Goal: Transaction & Acquisition: Book appointment/travel/reservation

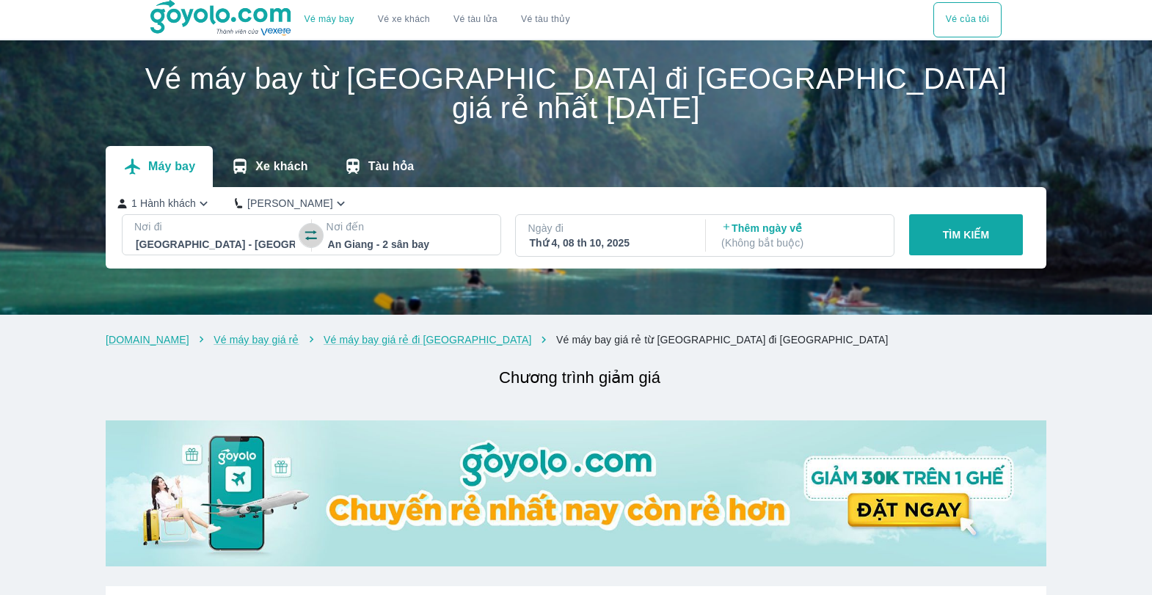
click at [320, 224] on button "button" at bounding box center [310, 235] width 23 height 23
click at [350, 219] on p "Nơi đến" at bounding box center [408, 226] width 162 height 15
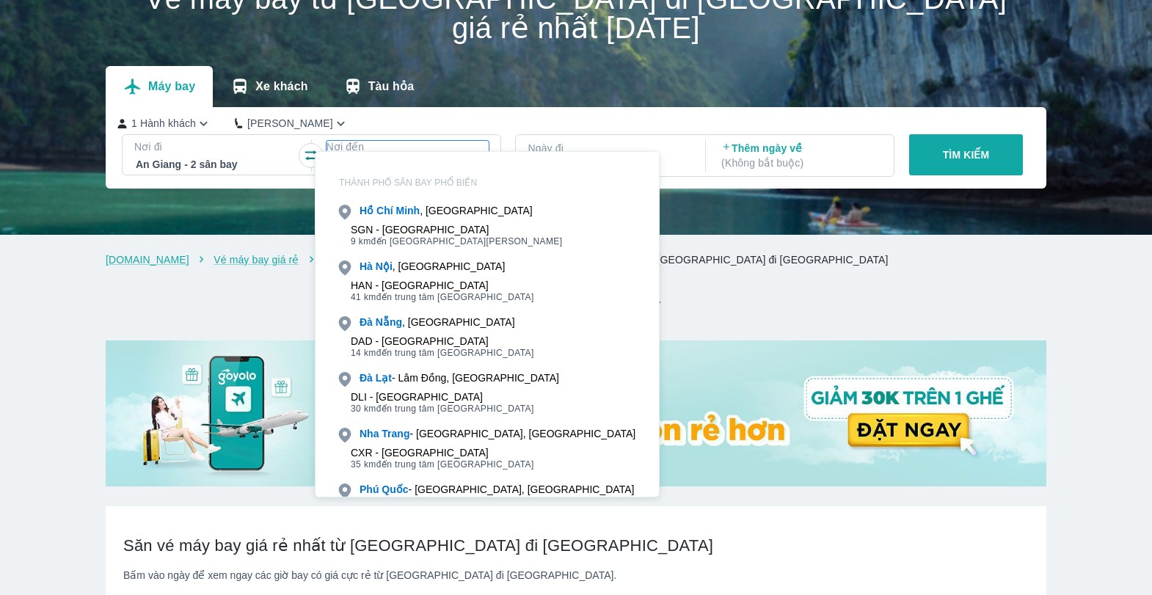
scroll to position [84, 0]
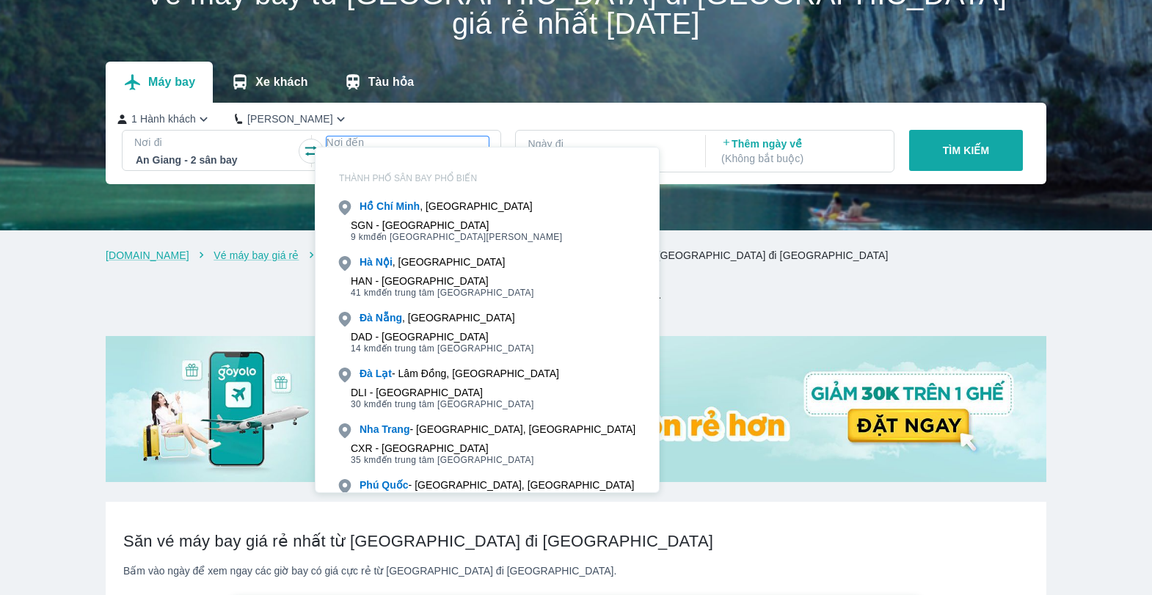
click at [310, 144] on icon "button" at bounding box center [311, 151] width 15 height 15
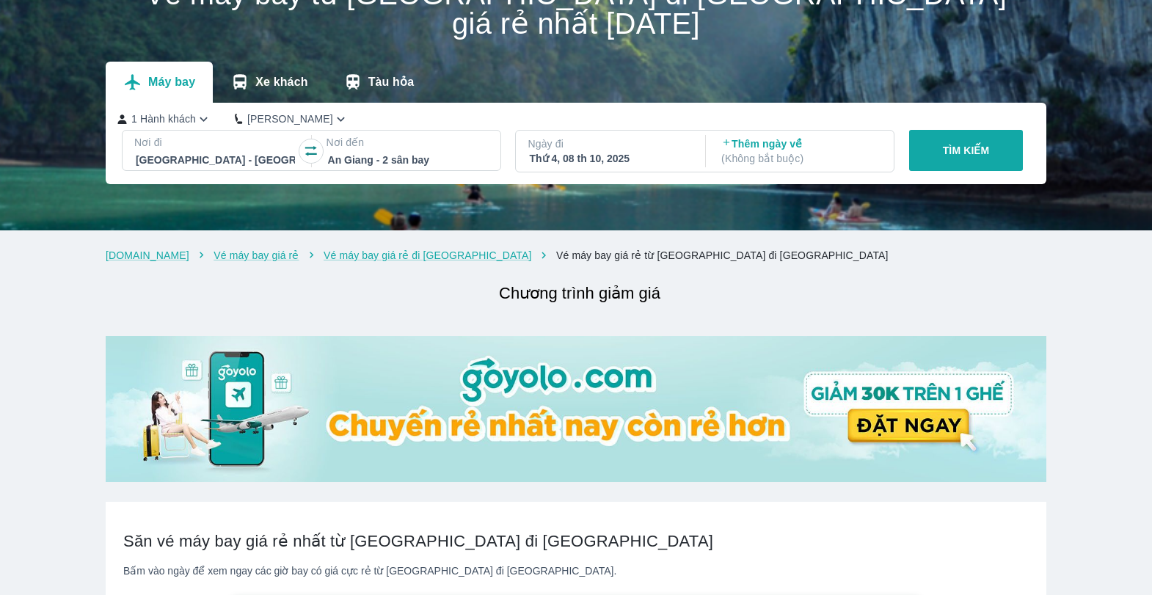
click at [602, 151] on div "Thứ 4, 08 th 10, 2025" at bounding box center [608, 158] width 159 height 15
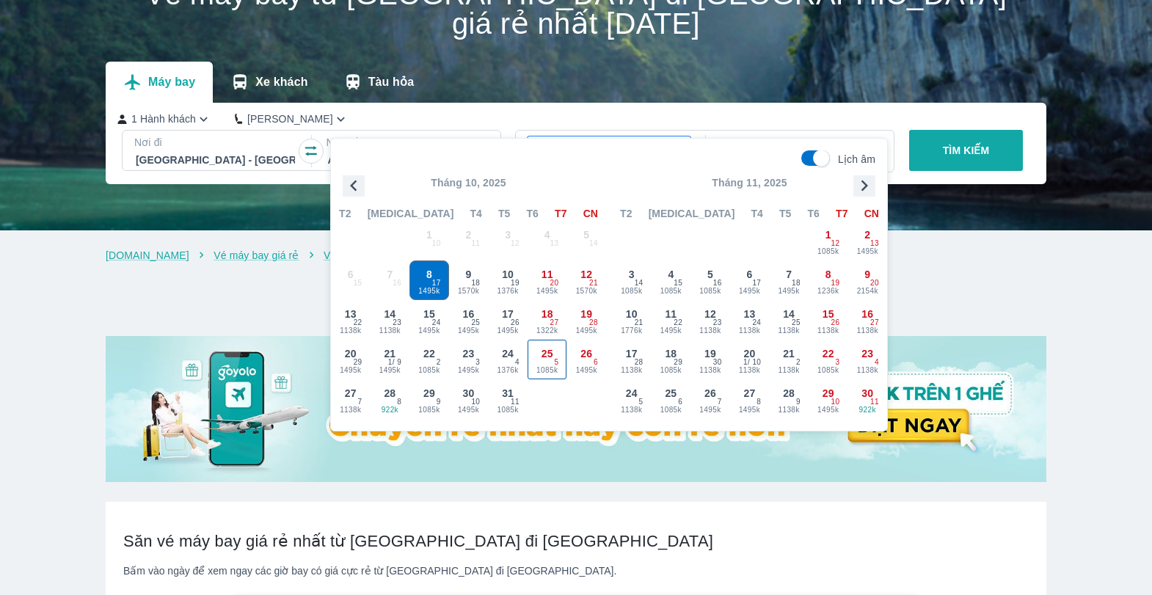
click at [550, 361] on div "25 1085k 5" at bounding box center [547, 360] width 38 height 38
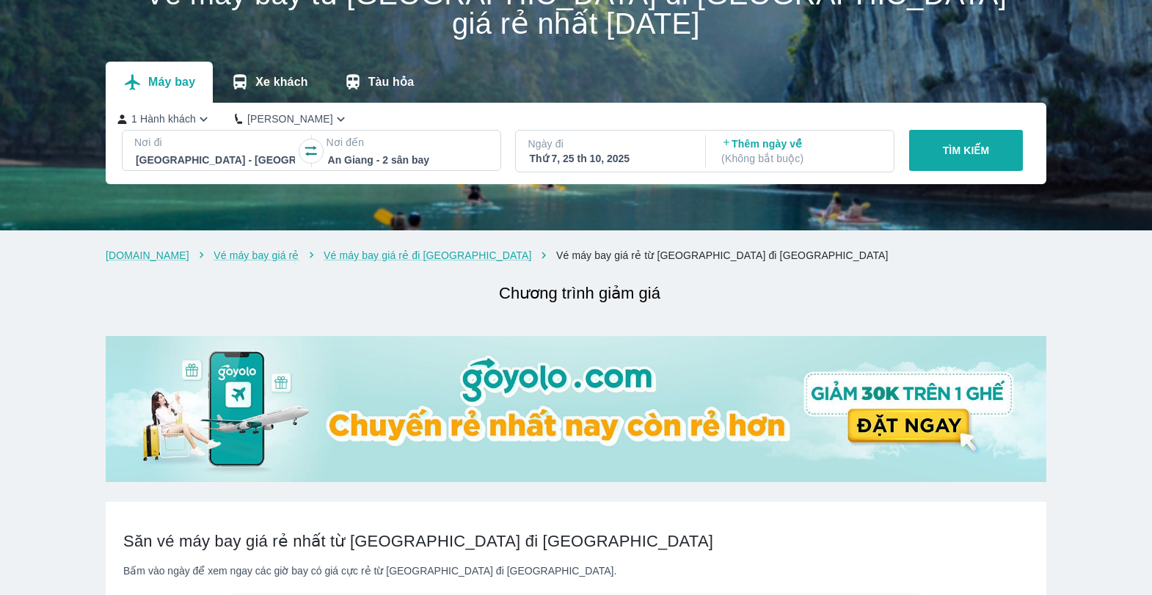
click at [287, 103] on div "1 Hành khách Phổ Thông Nơi đi [GEOGRAPHIC_DATA] - [GEOGRAPHIC_DATA] Nơi đến [GE…" at bounding box center [576, 143] width 941 height 81
click at [282, 112] on p "[PERSON_NAME]" at bounding box center [290, 119] width 86 height 15
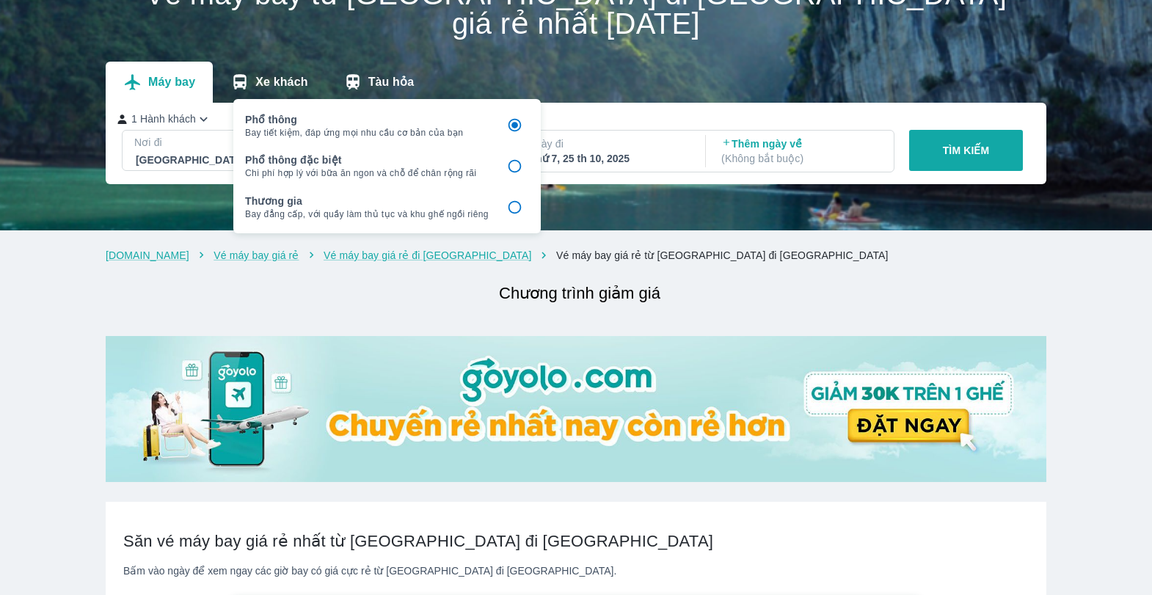
click at [964, 130] on button "TÌM KIẾM" at bounding box center [966, 150] width 114 height 41
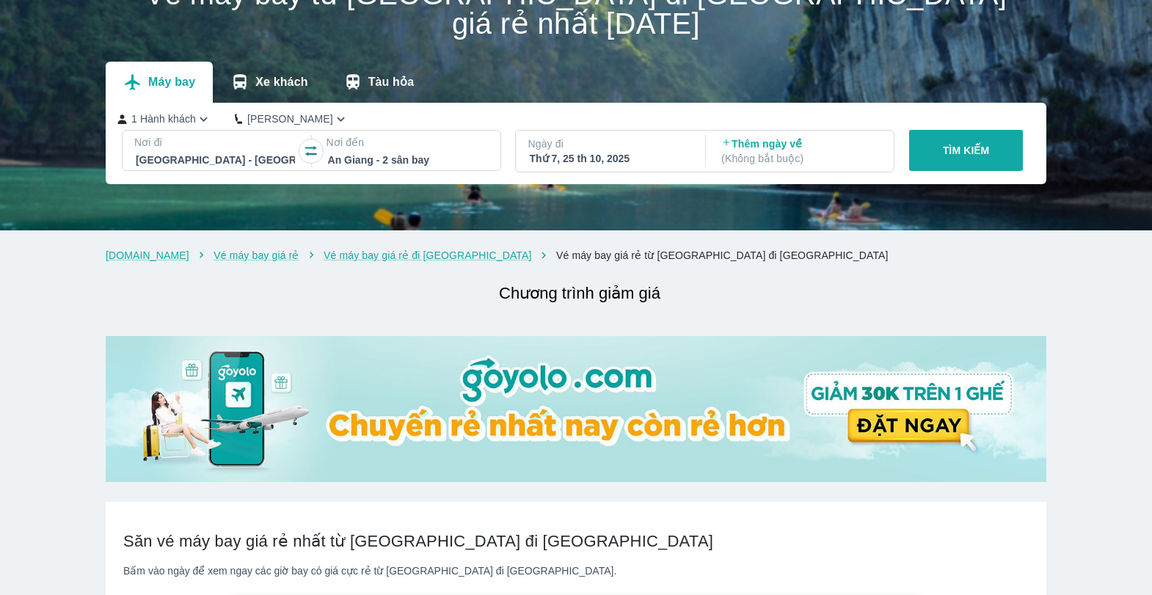
click at [975, 143] on p "TÌM KIẾM" at bounding box center [966, 150] width 47 height 15
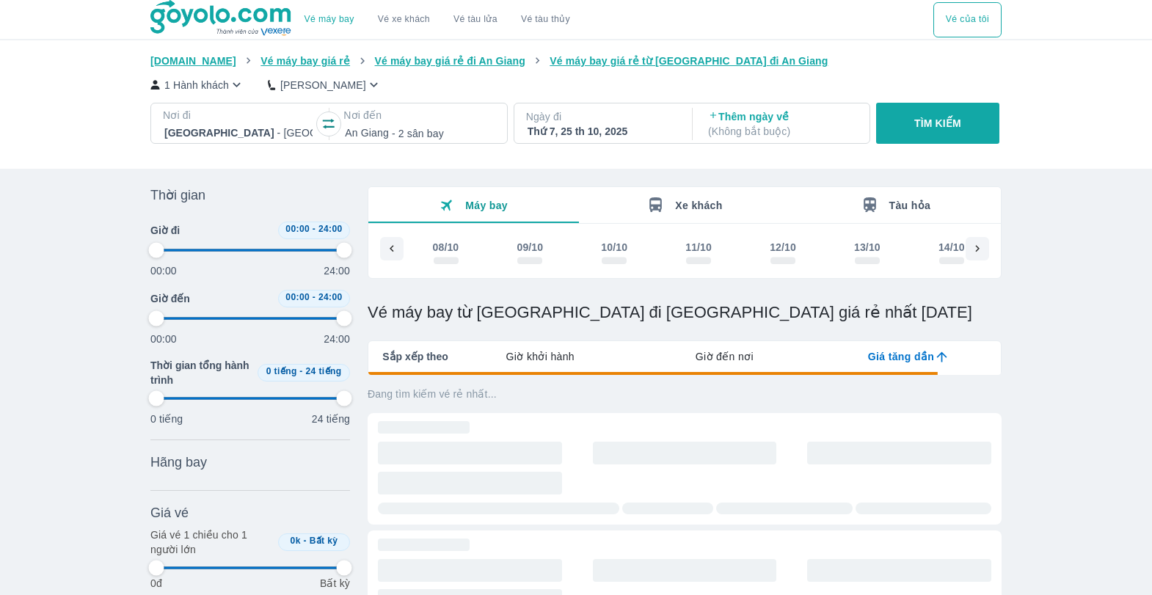
scroll to position [0, 1036]
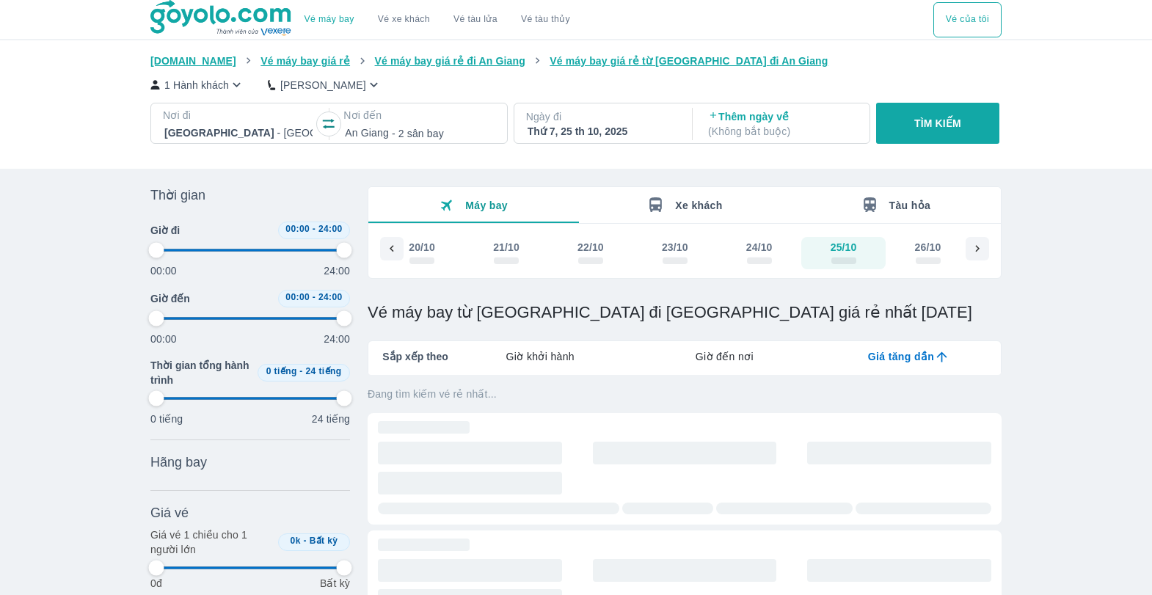
type input "97.9166666666667"
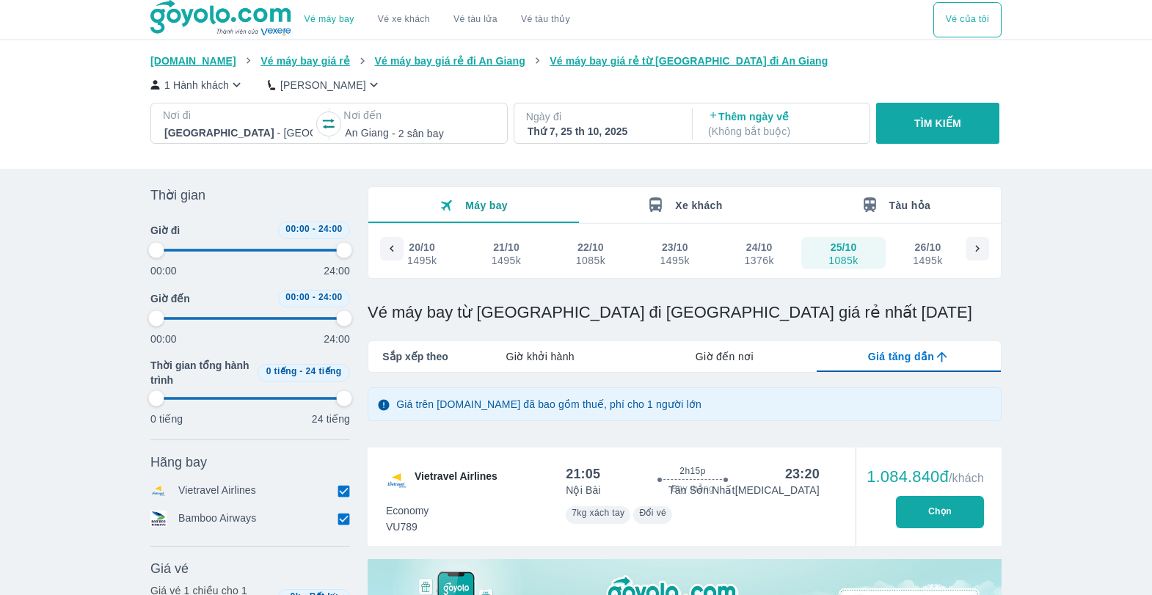
type input "97.9166666666667"
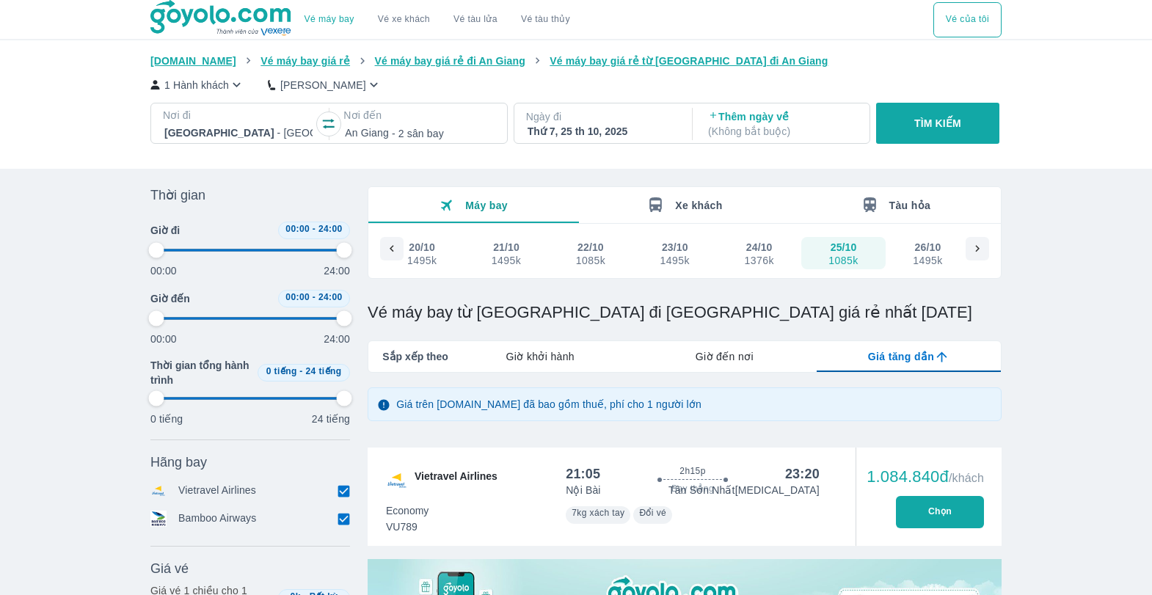
type input "97.9166666666667"
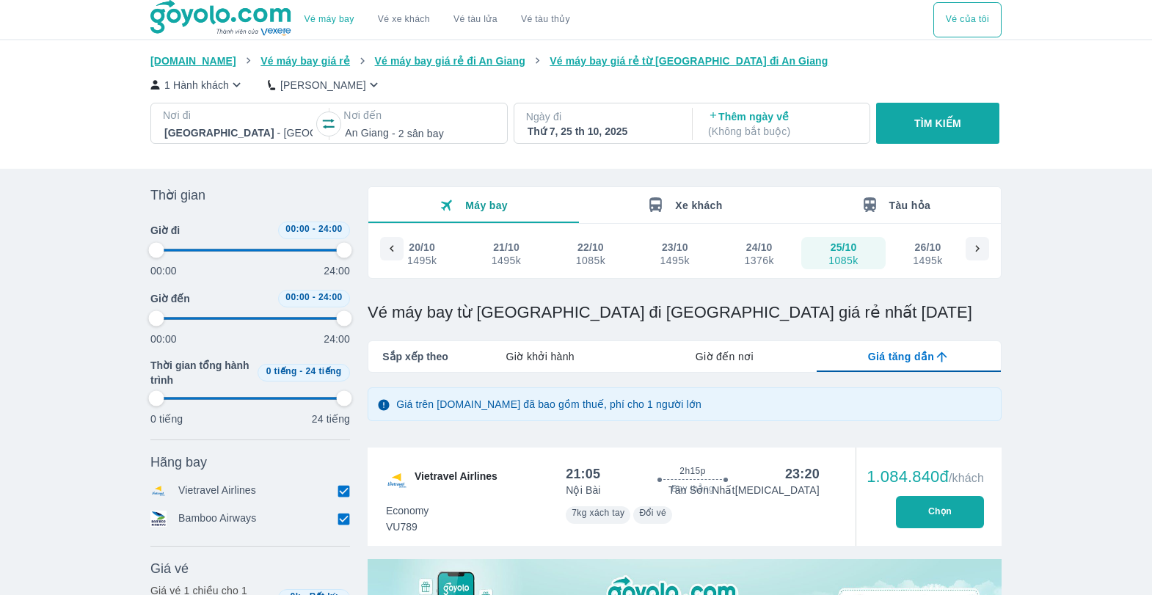
type input "97.9166666666667"
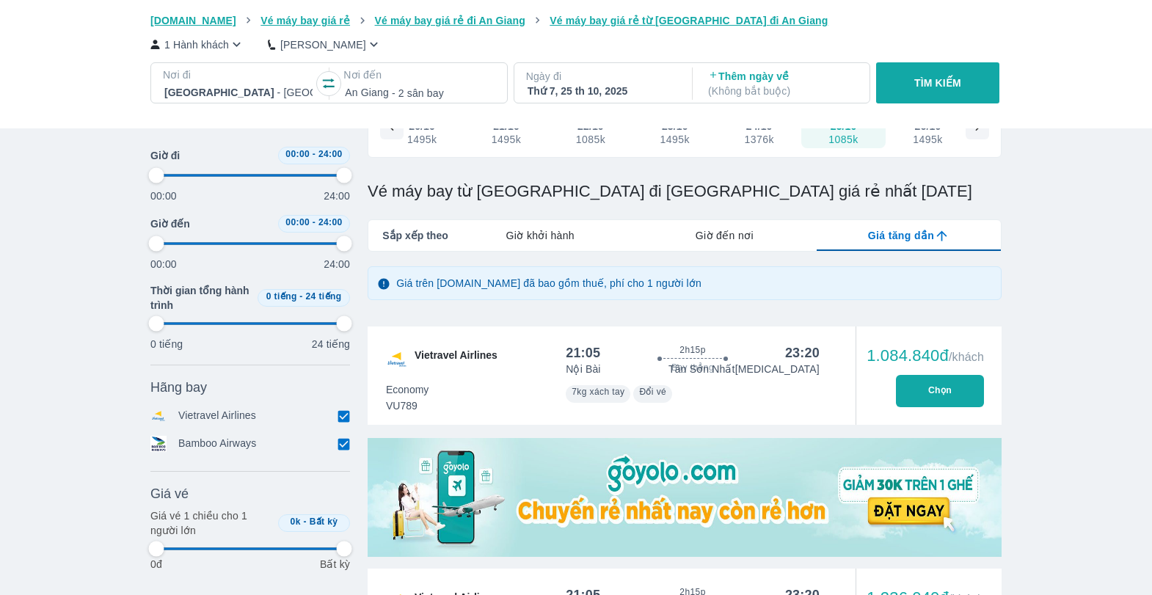
scroll to position [147, 0]
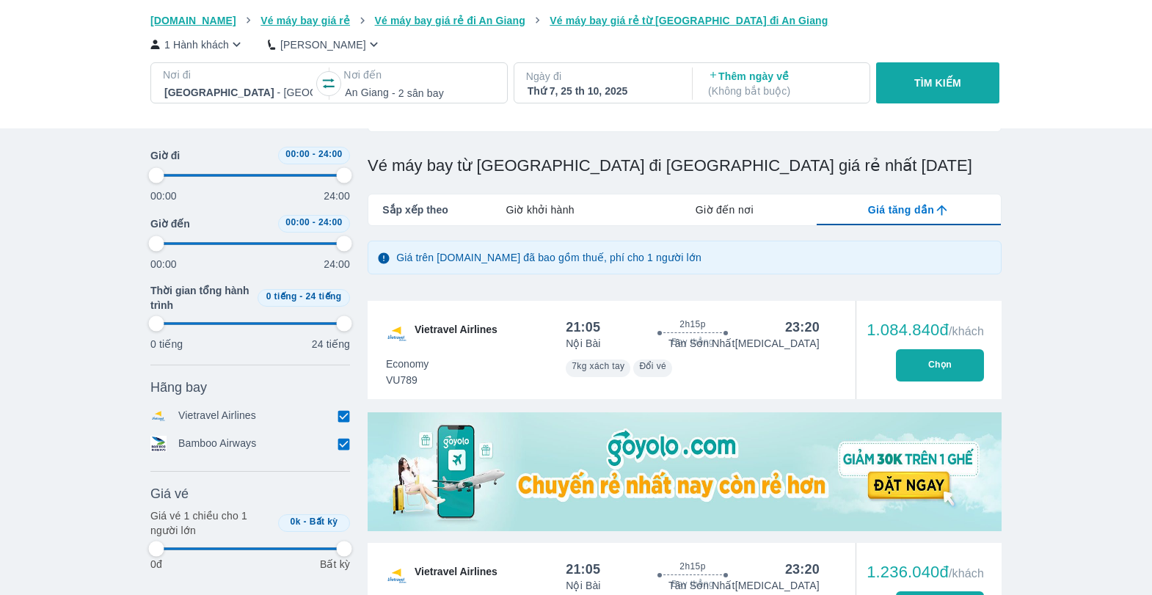
type input "97.9166666666667"
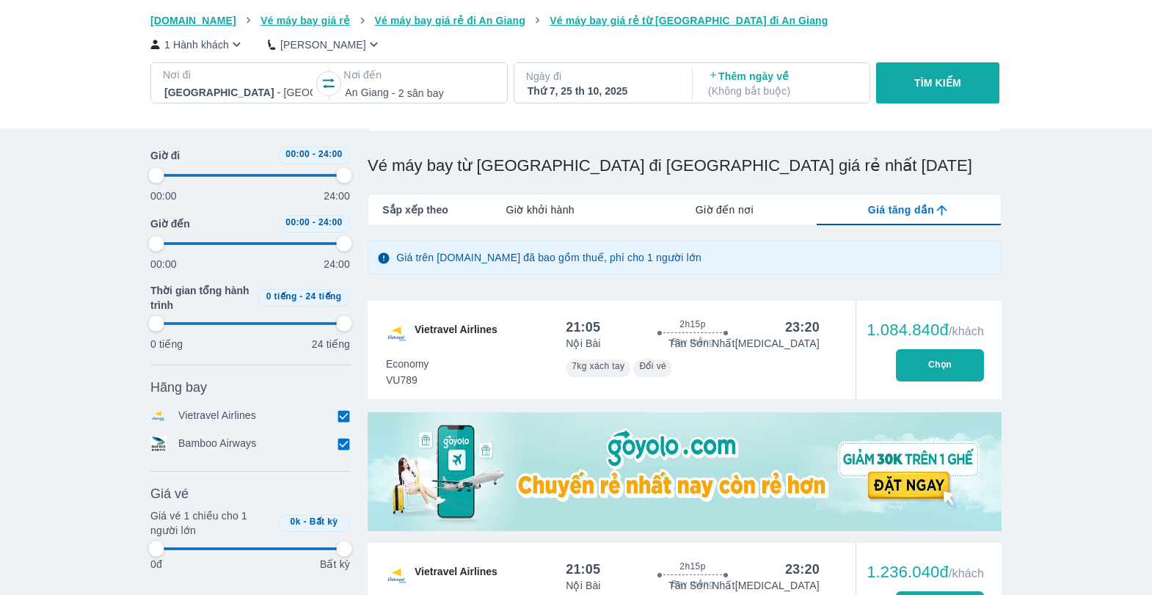
type input "97.9166666666667"
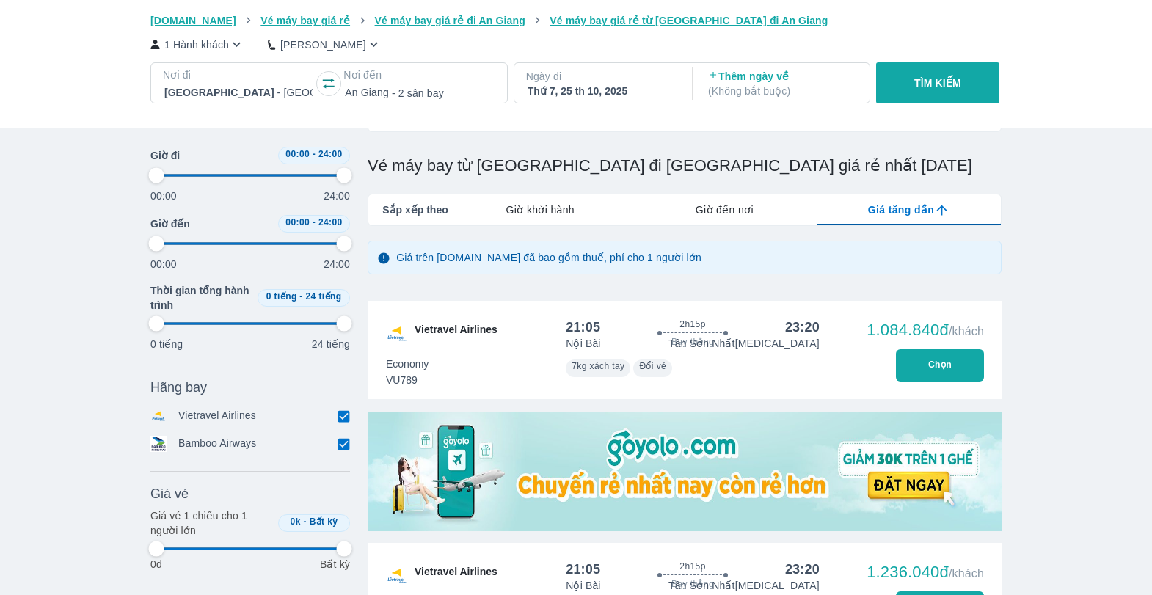
type input "97.9166666666667"
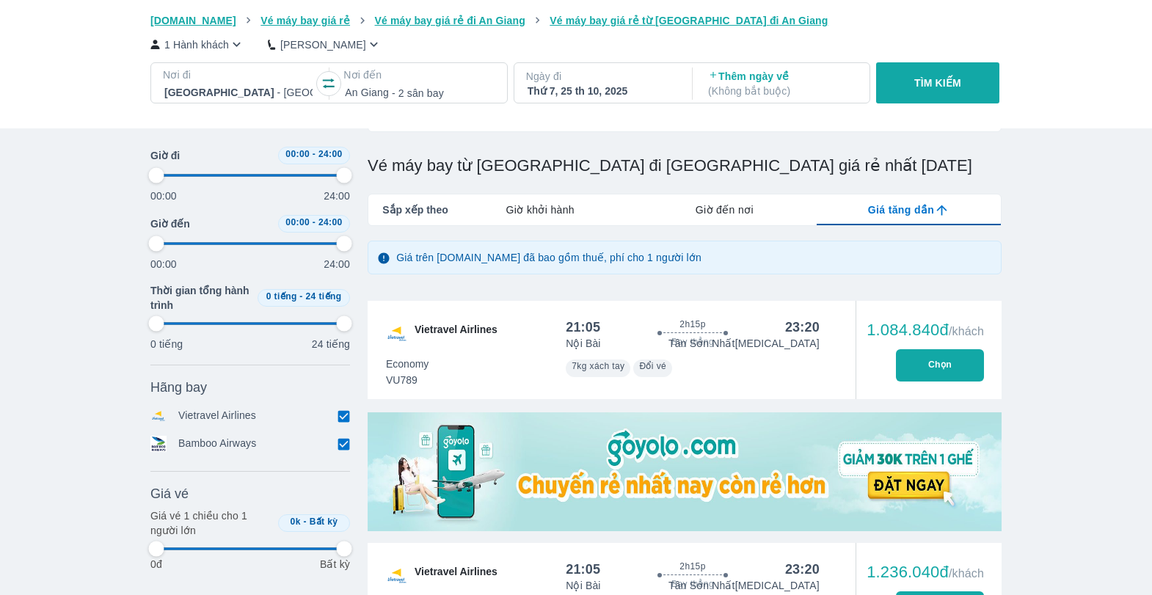
type input "97.9166666666667"
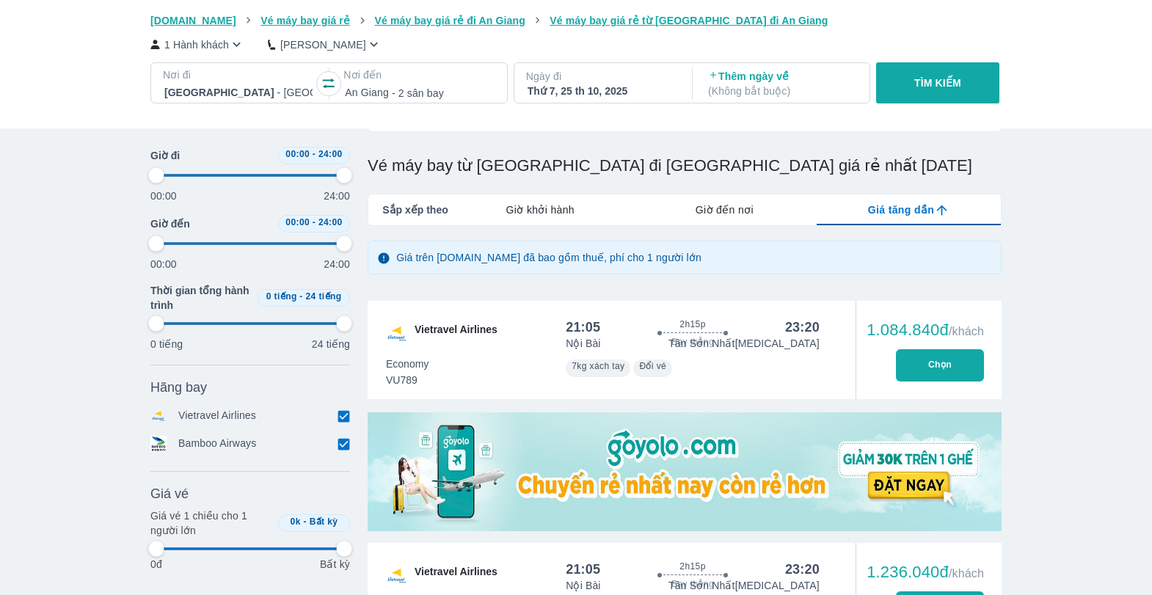
type input "97.9166666666667"
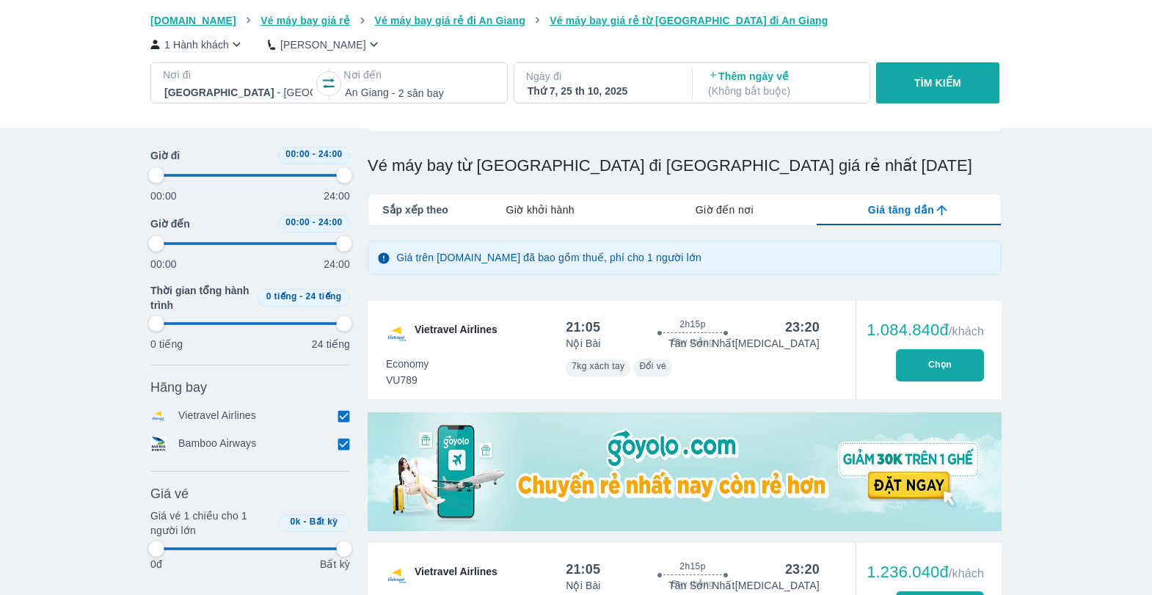
type input "97.9166666666667"
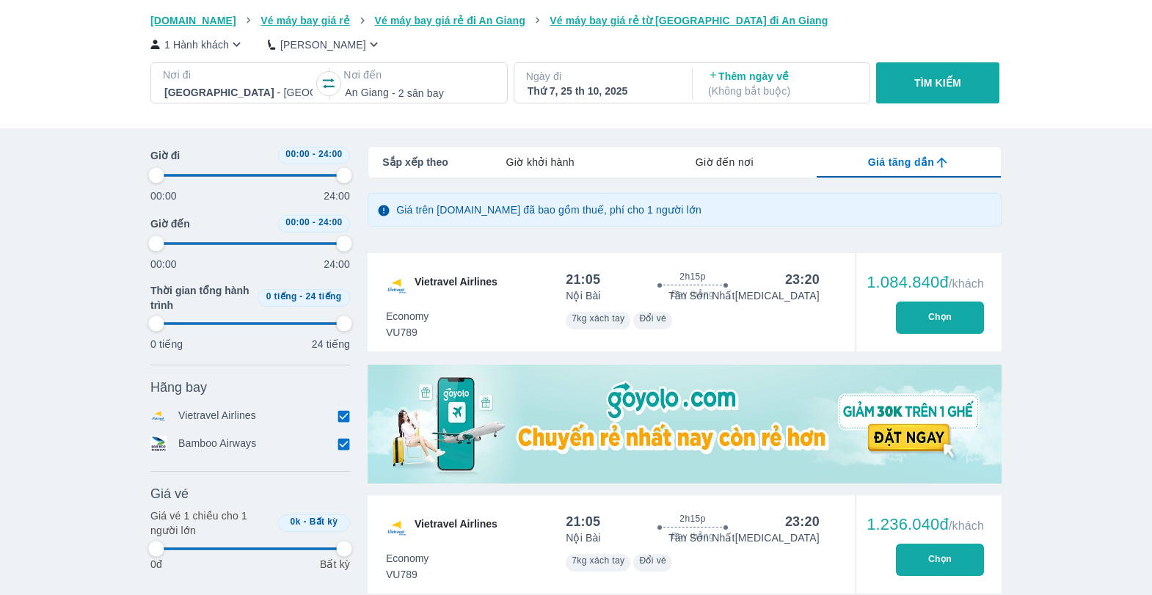
scroll to position [220, 0]
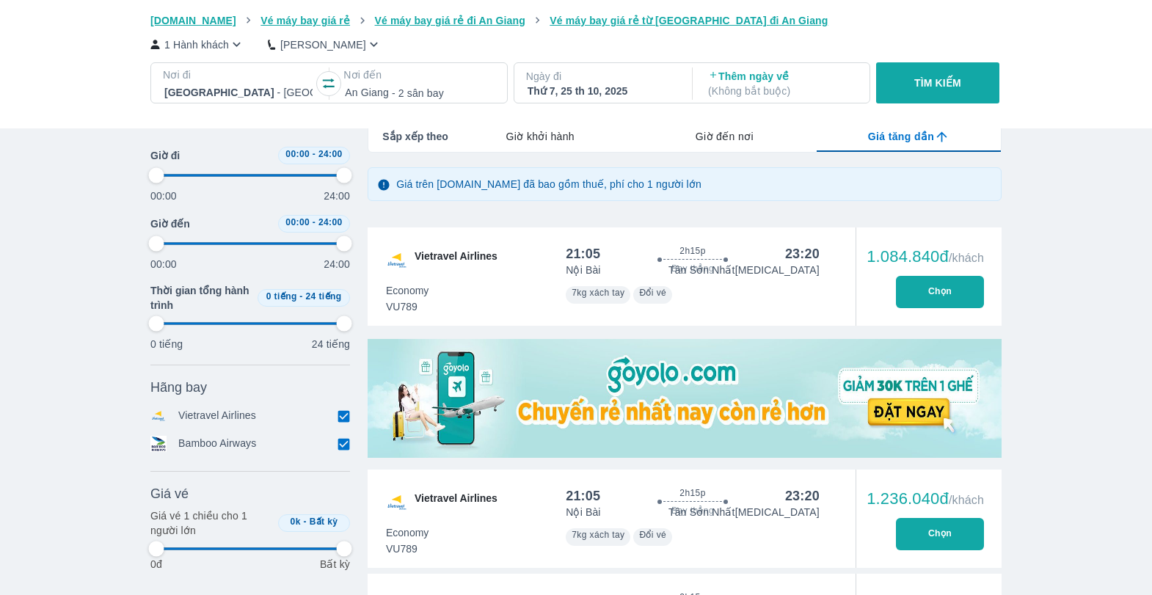
type input "97.9166666666667"
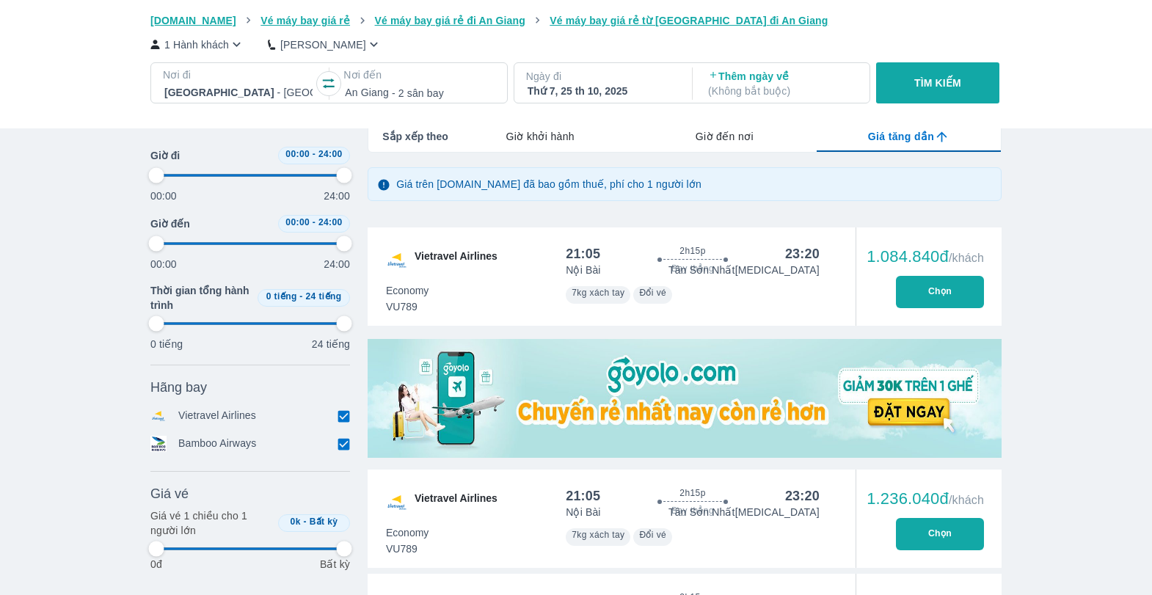
type input "97.9166666666667"
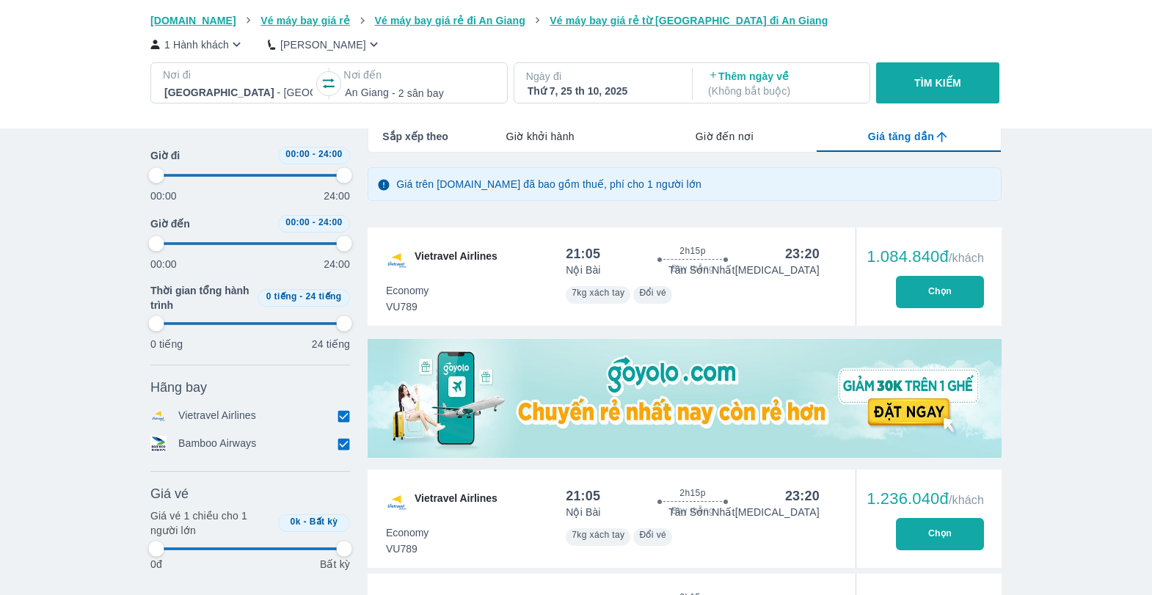
type input "97.9166666666667"
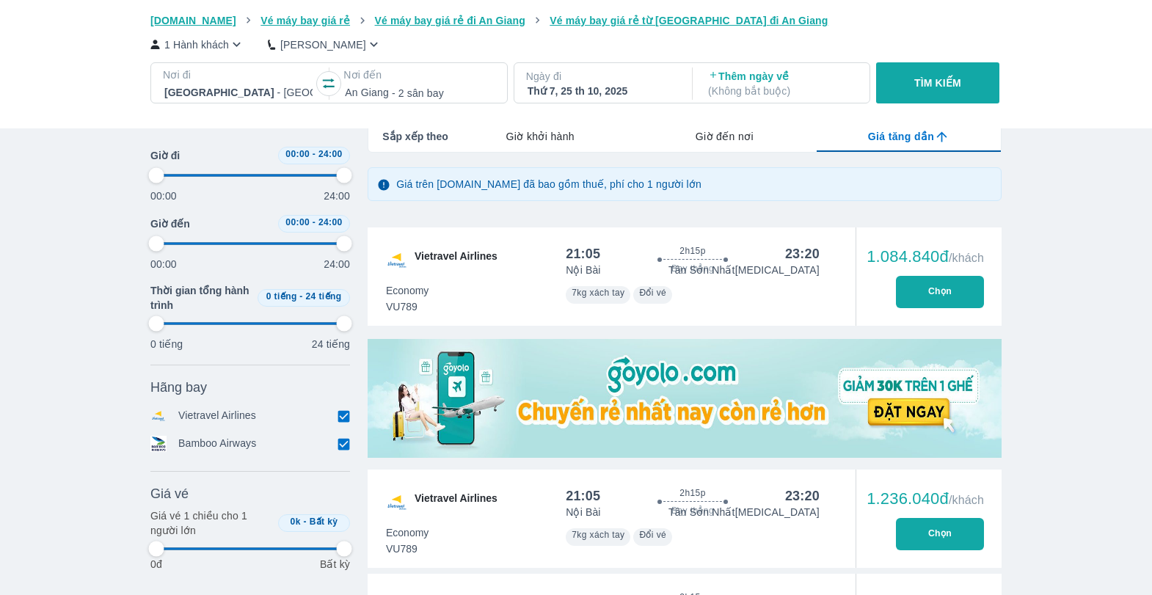
type input "97.9166666666667"
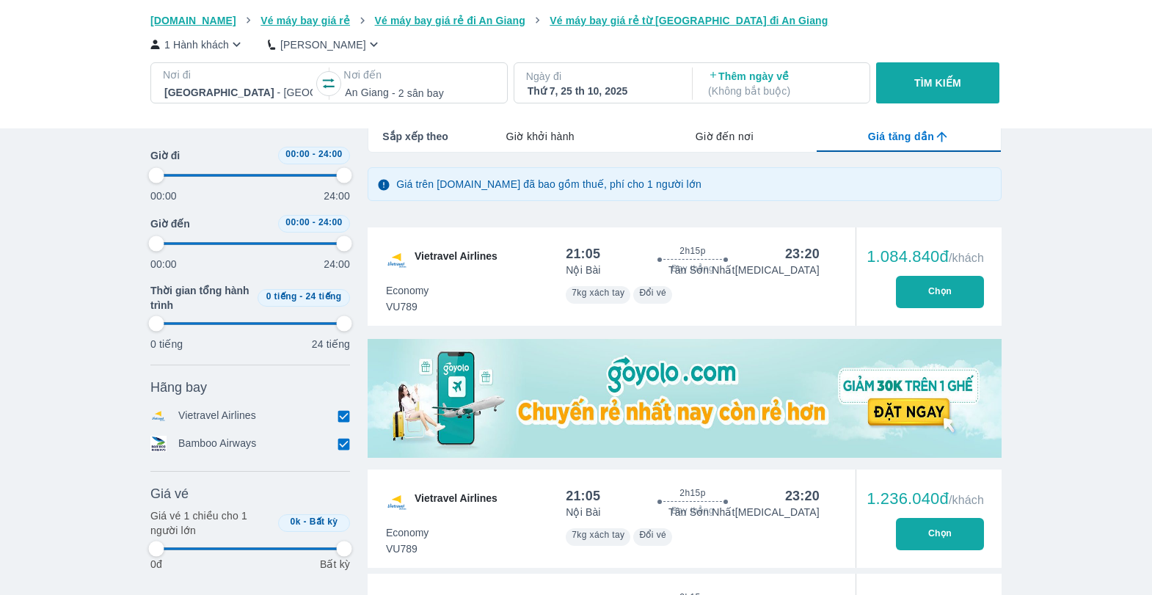
type input "97.9166666666667"
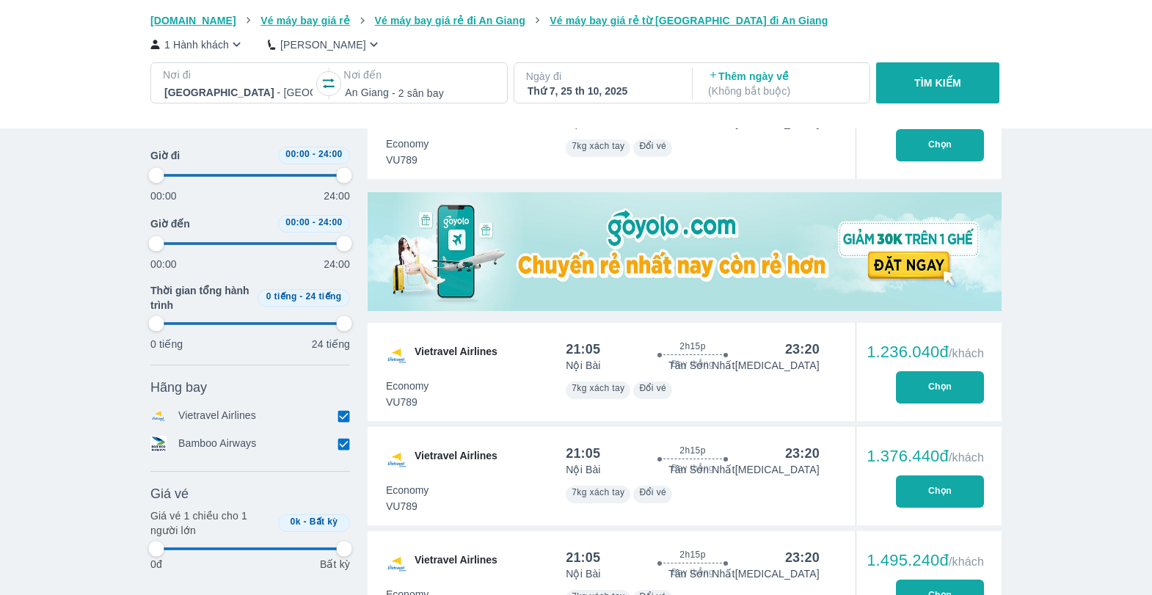
scroll to position [440, 0]
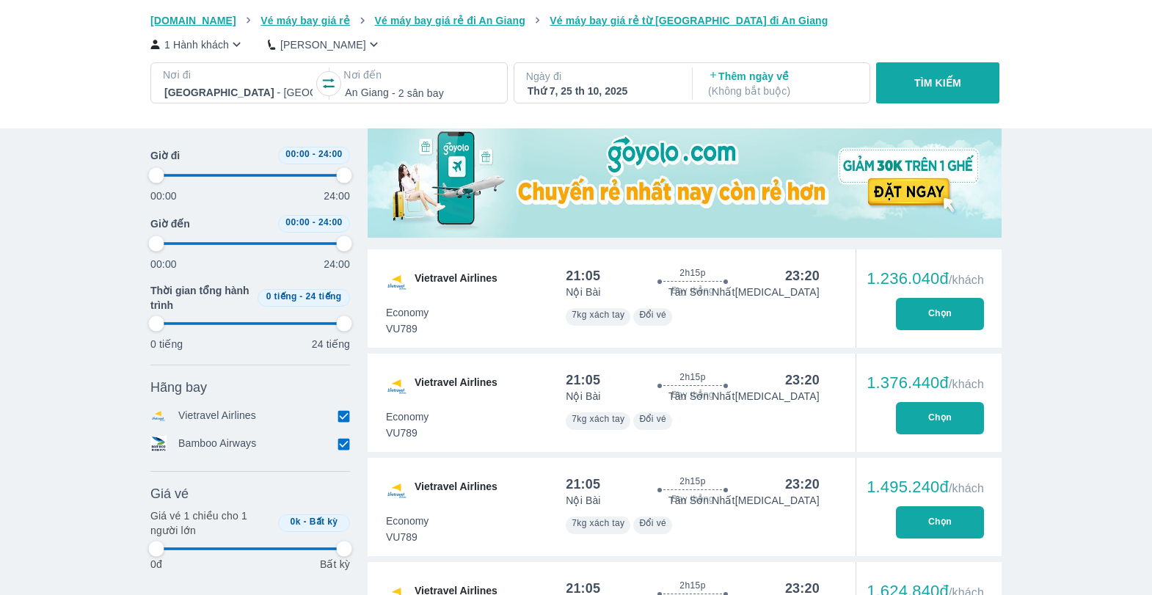
type input "97.9166666666667"
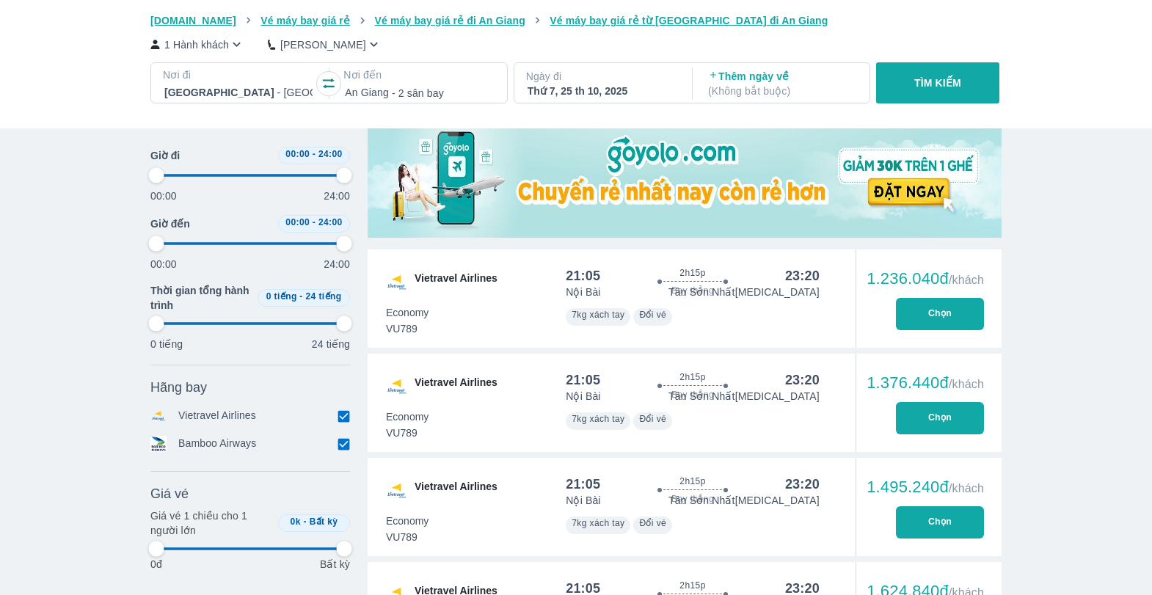
type input "97.9166666666667"
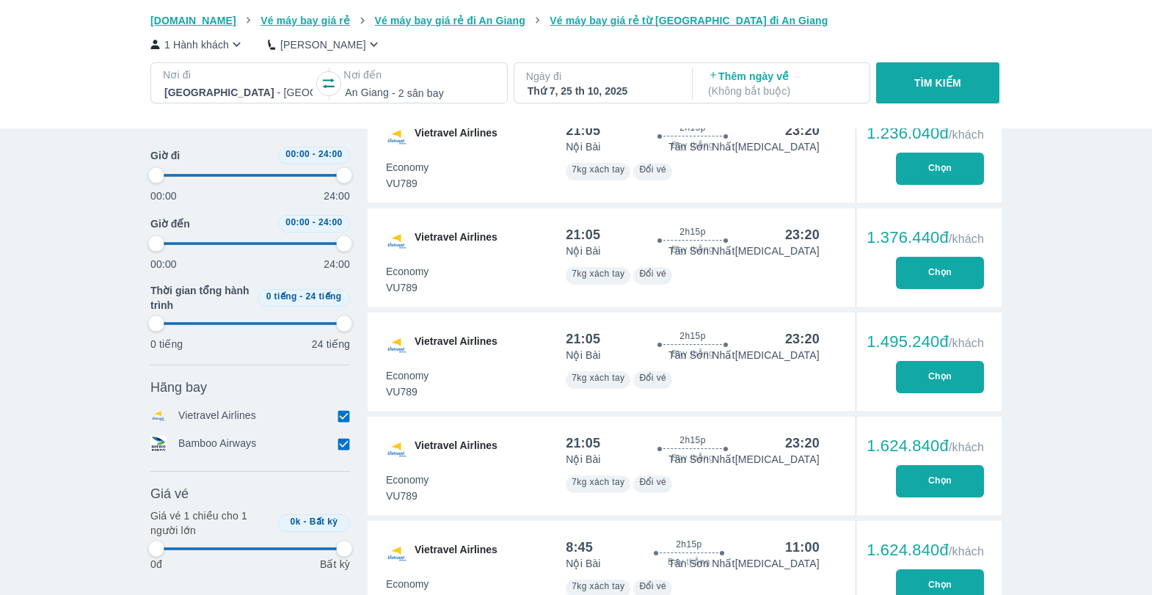
type input "97.9166666666667"
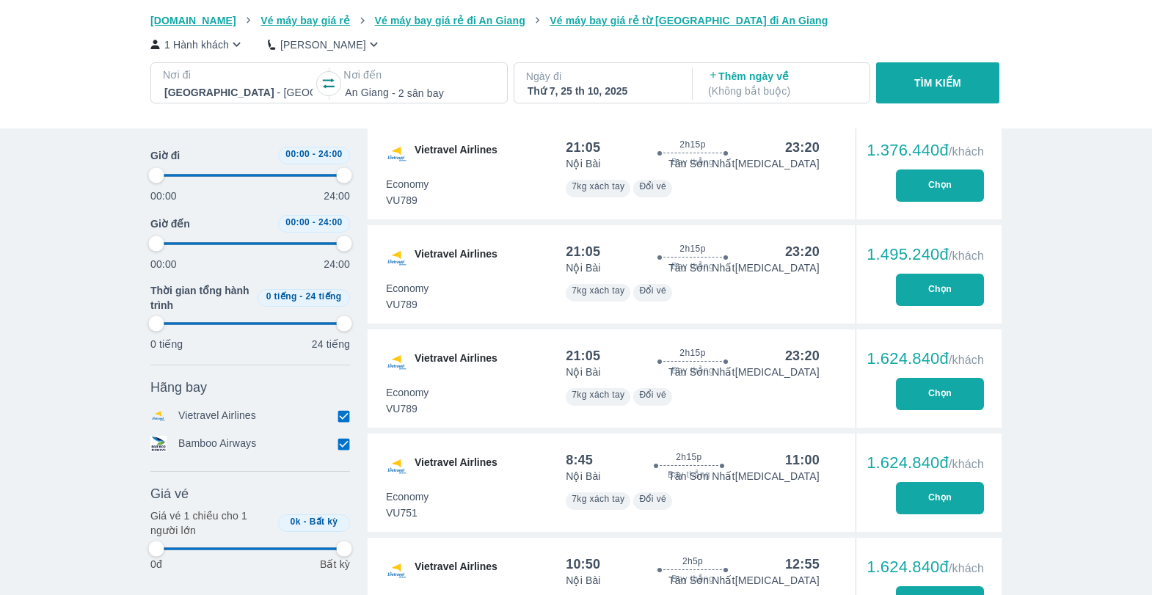
scroll to position [807, 0]
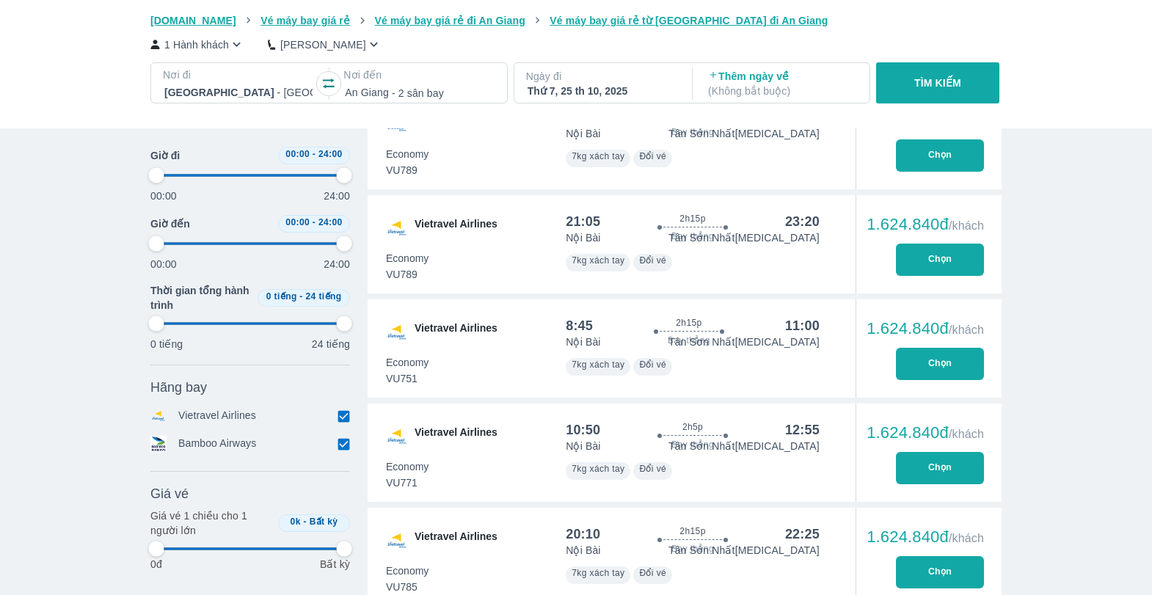
type input "97.9166666666667"
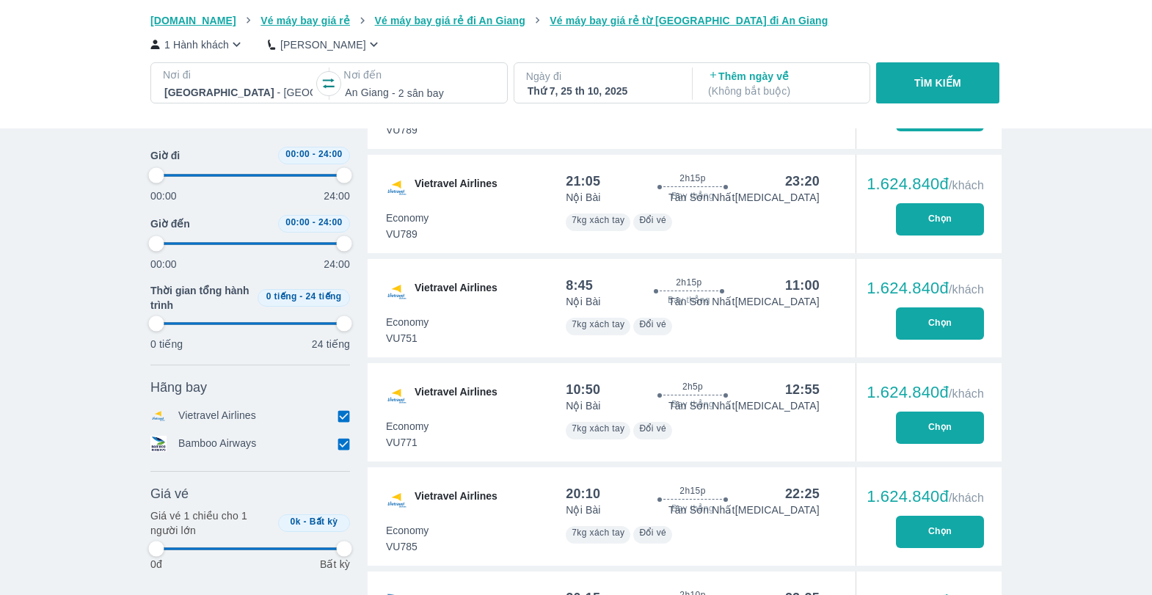
scroll to position [881, 0]
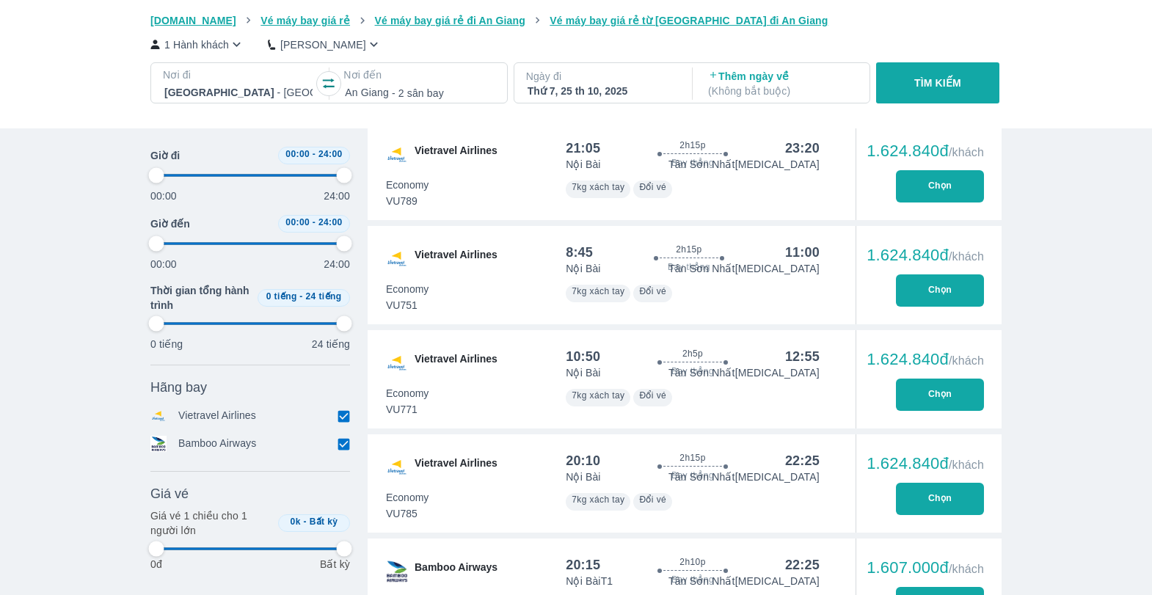
type input "97.9166666666667"
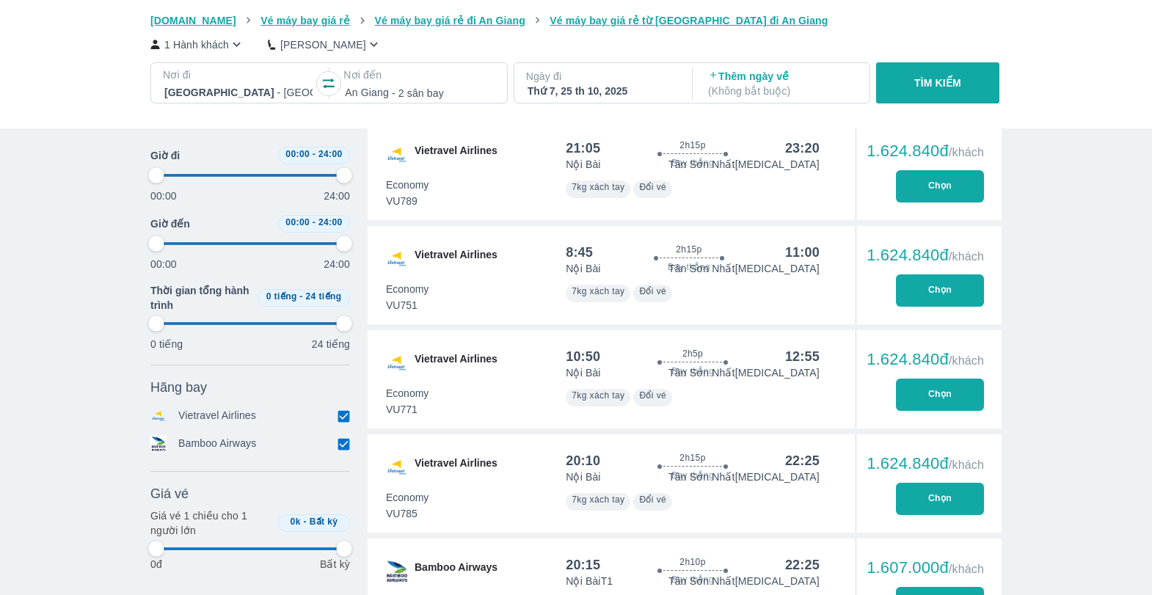
type input "97.9166666666667"
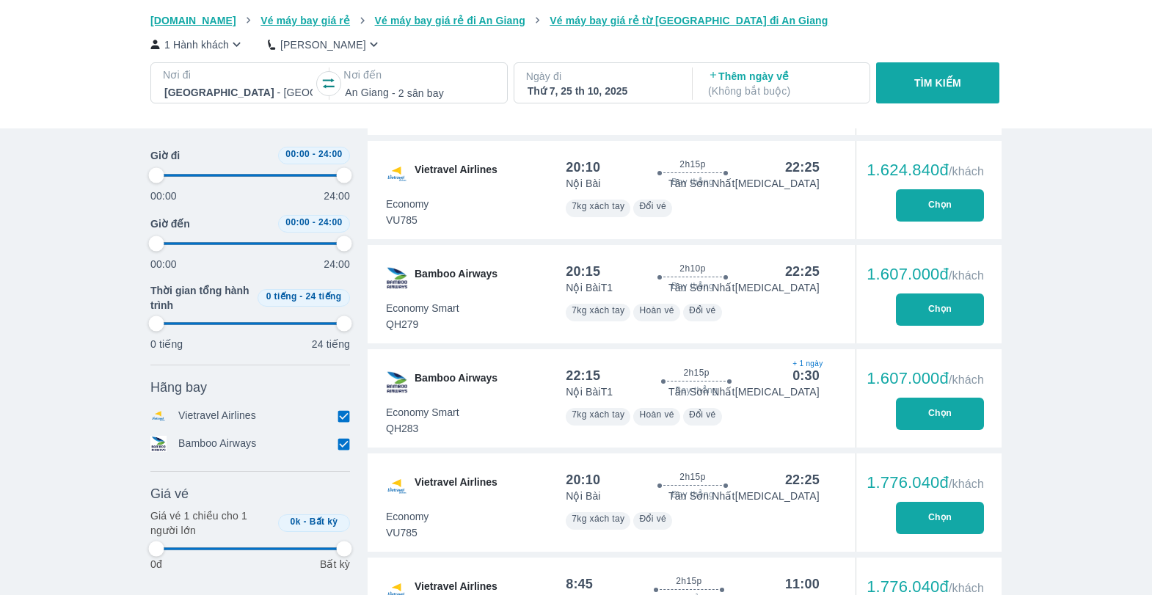
type input "97.9166666666667"
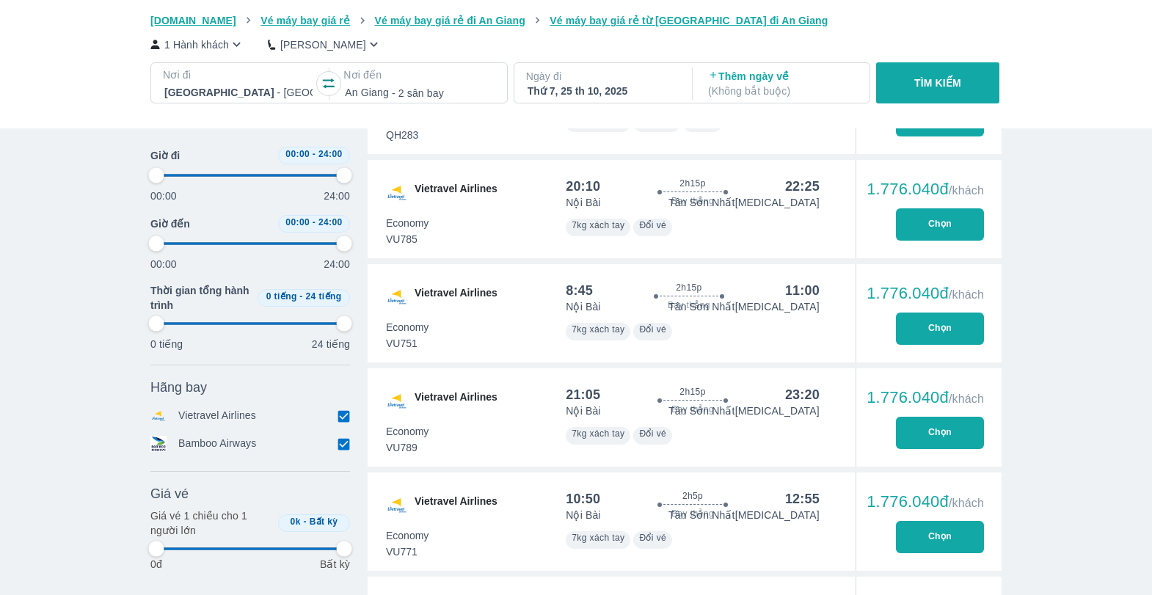
type input "97.9166666666667"
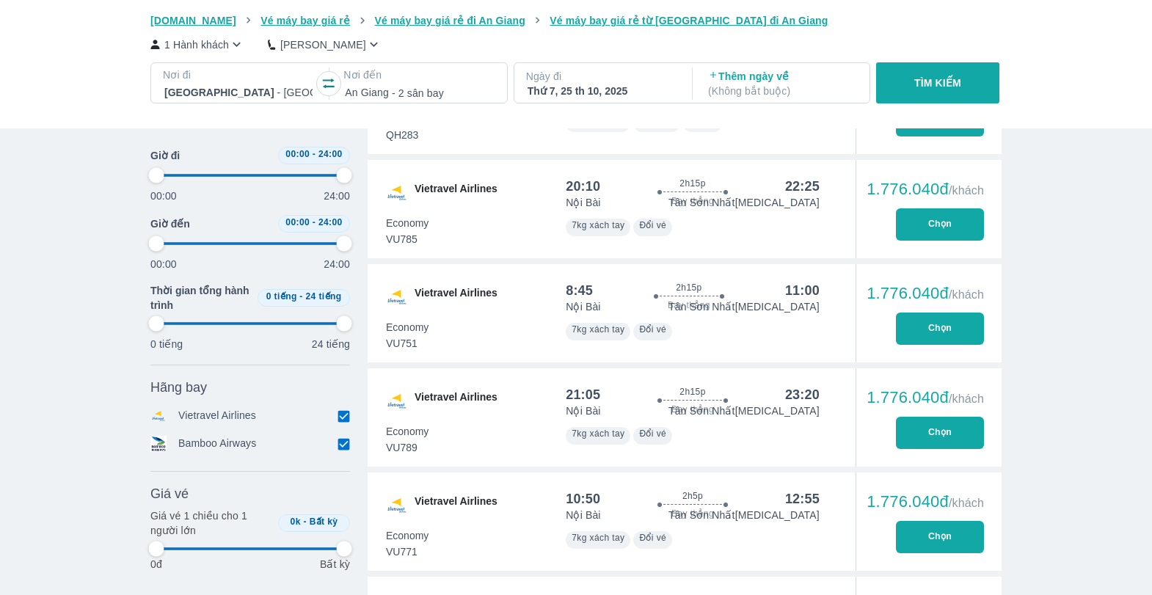
type input "97.9166666666667"
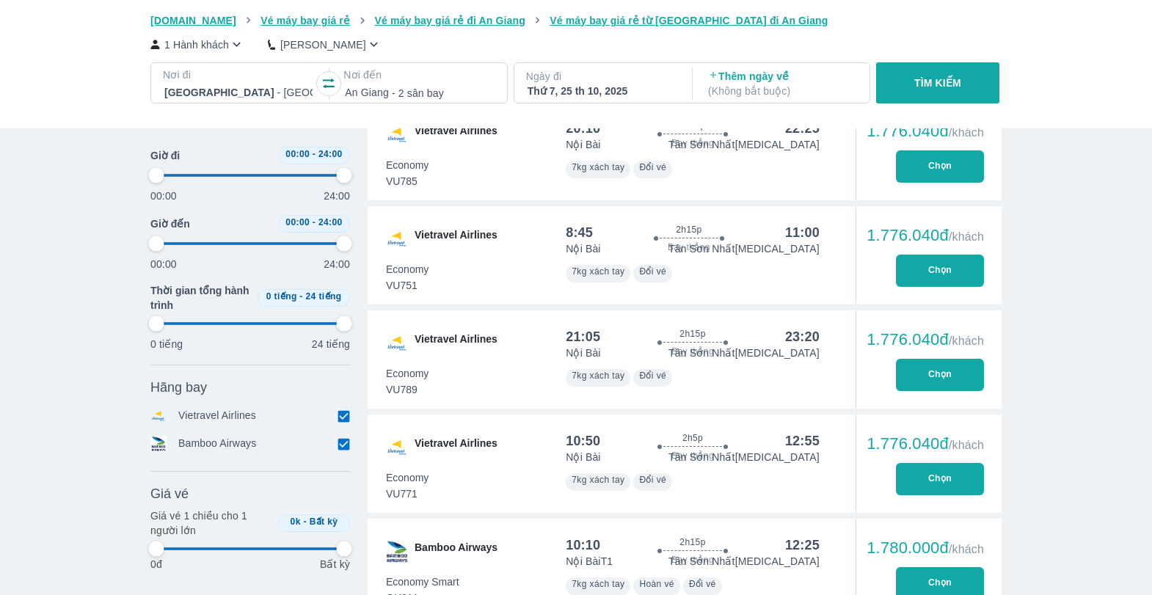
type input "97.9166666666667"
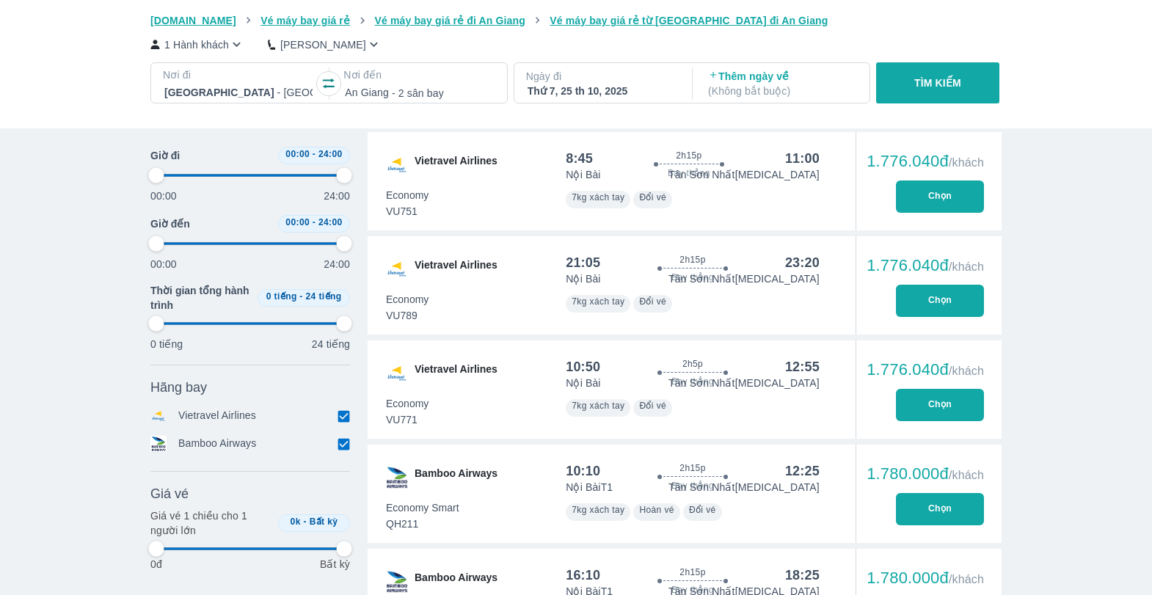
type input "97.9166666666667"
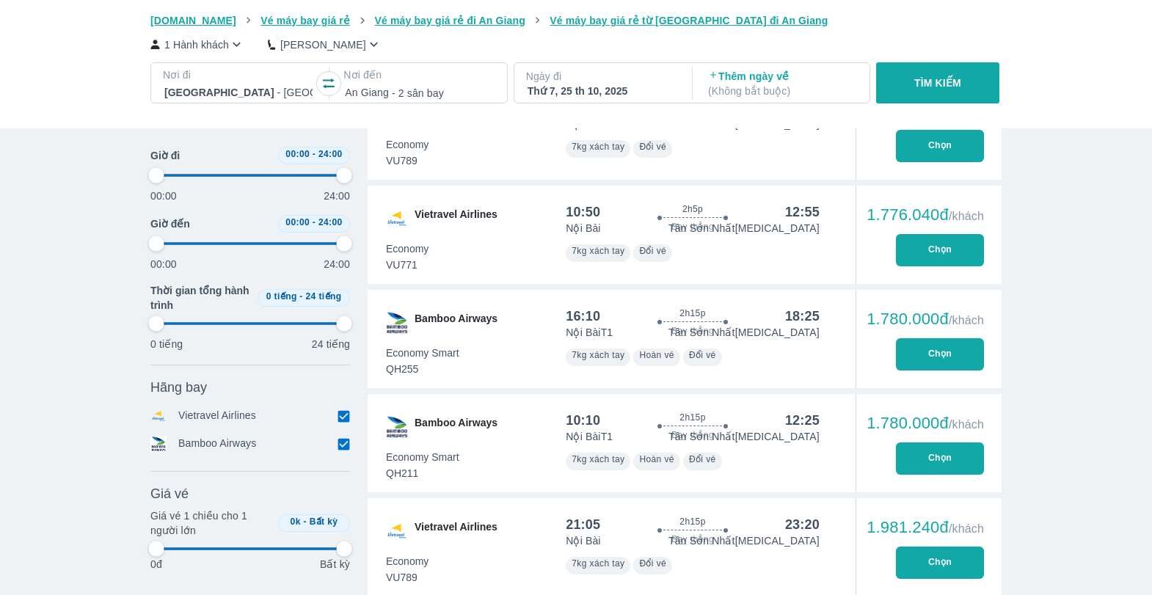
type input "97.9166666666667"
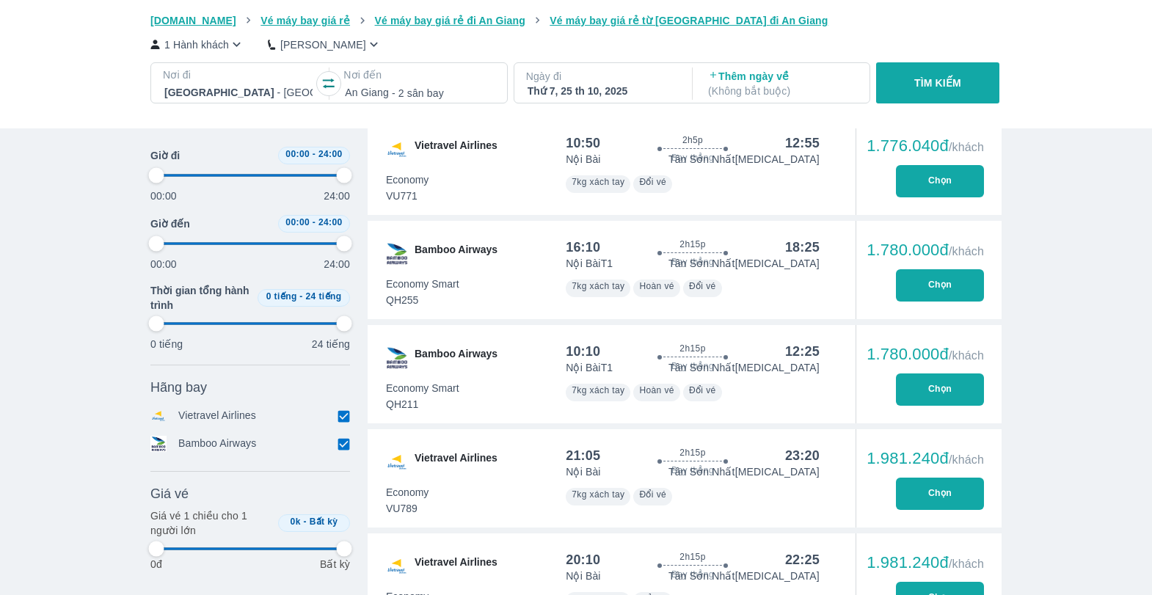
type input "97.9166666666667"
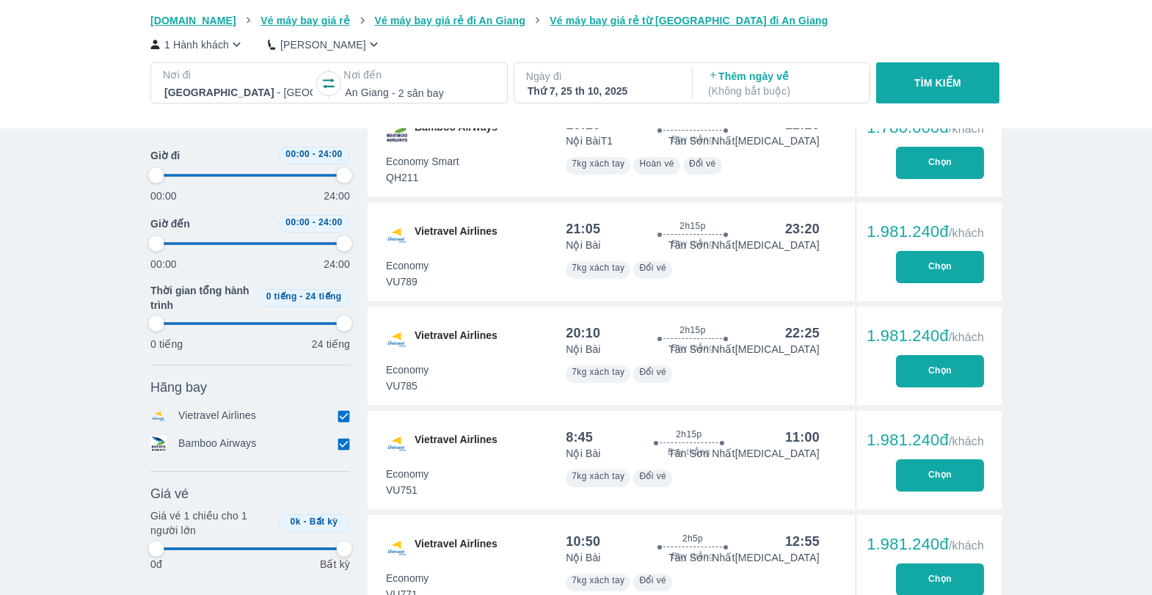
type input "97.9166666666667"
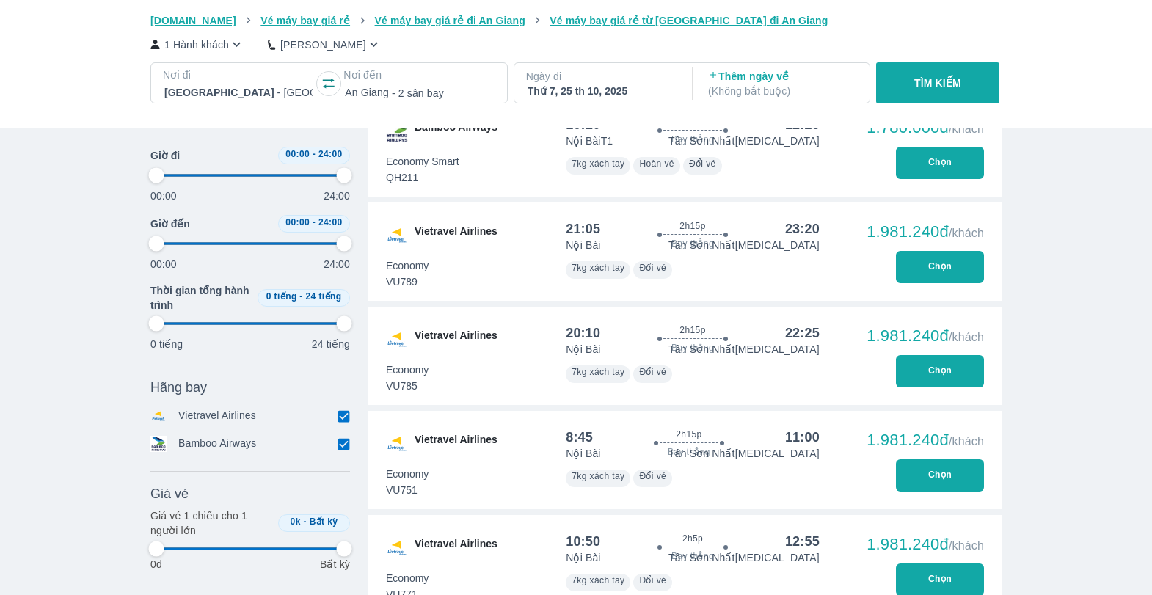
type input "97.9166666666667"
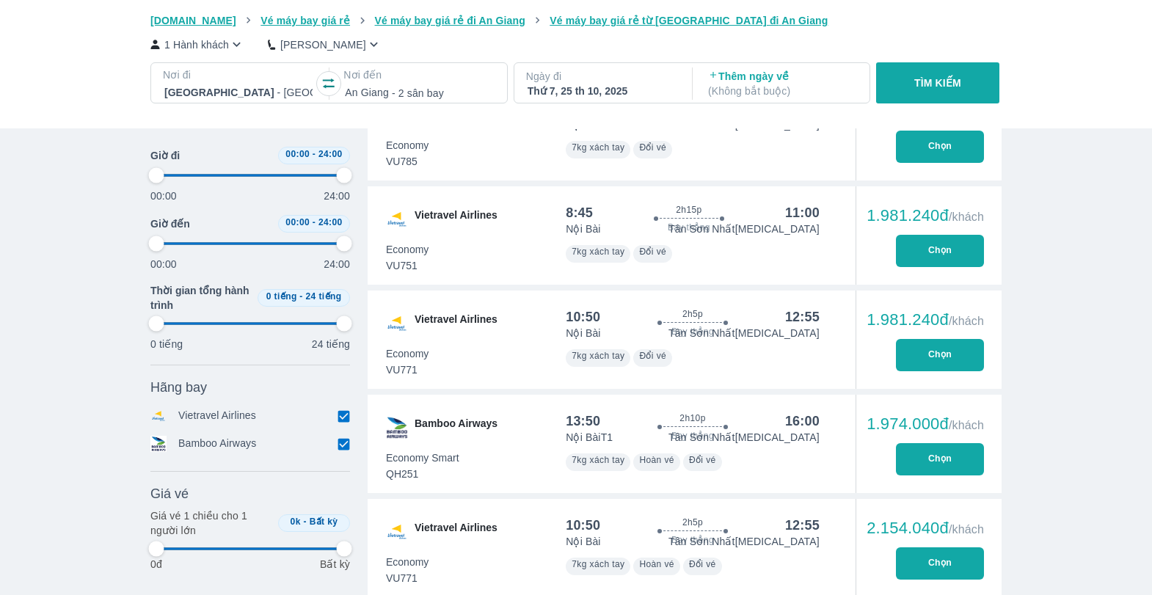
scroll to position [2373, 0]
